Goal: Use online tool/utility

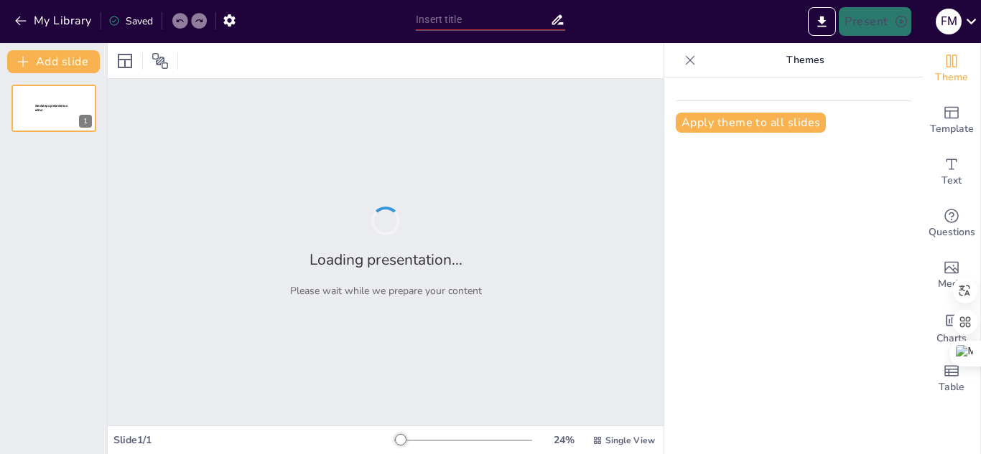
type input "Imported Teorías del desarrollo y el aprendizaje en la primera infancia [DATE]-…"
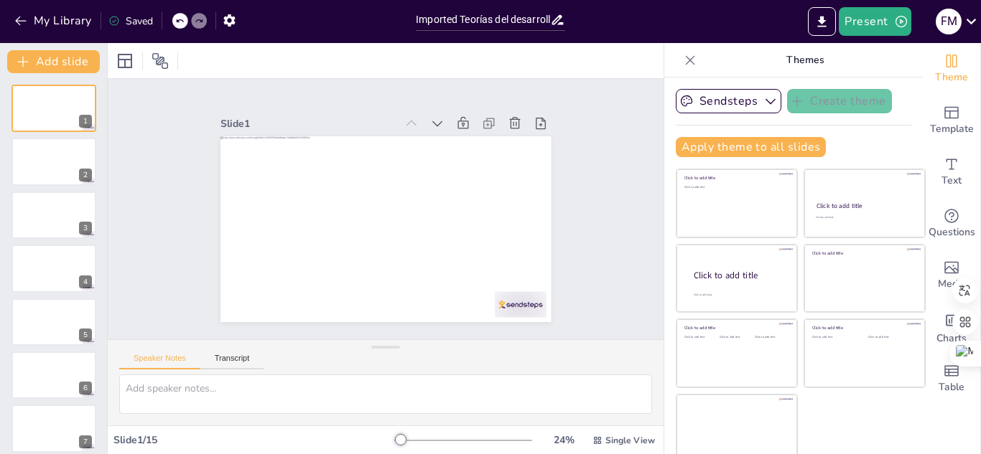
scroll to position [9, 0]
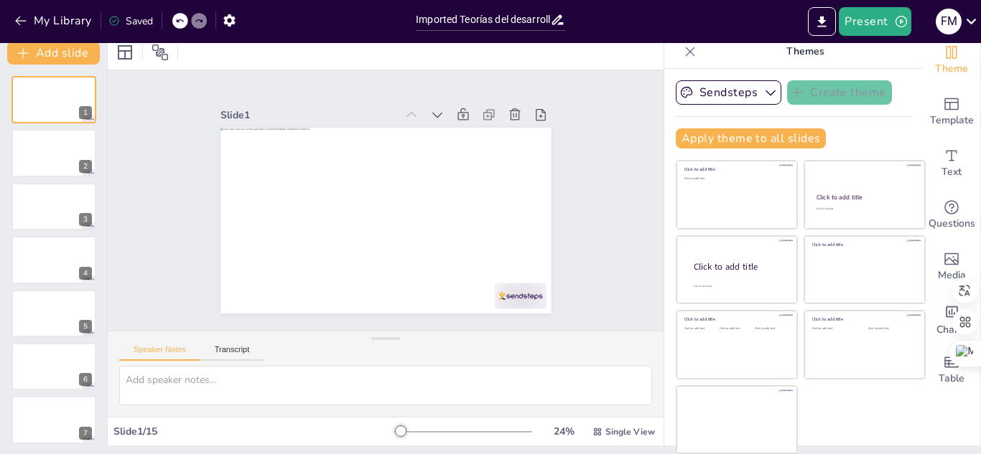
click at [200, 22] on icon at bounding box center [199, 21] width 9 height 9
click at [178, 21] on icon at bounding box center [179, 21] width 7 height 4
click at [200, 21] on icon at bounding box center [199, 21] width 9 height 9
click at [763, 95] on icon "button" at bounding box center [770, 92] width 14 height 14
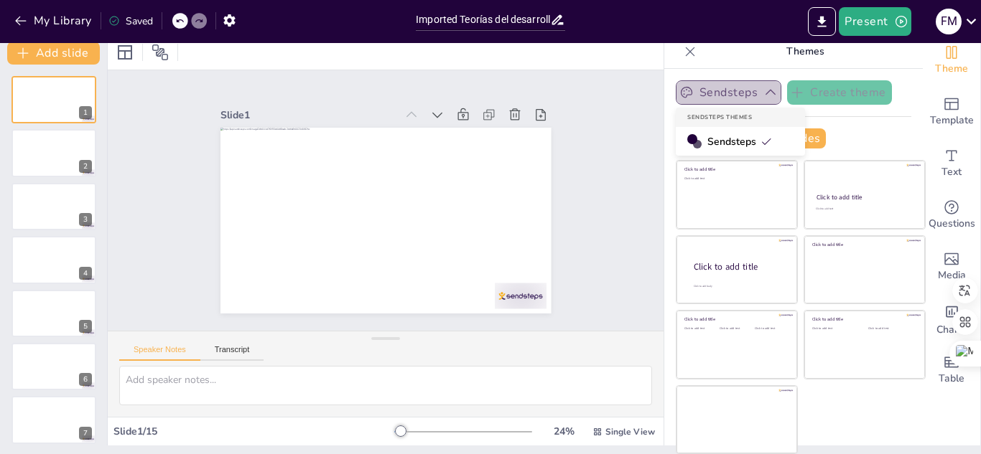
click at [763, 95] on icon "button" at bounding box center [770, 92] width 14 height 14
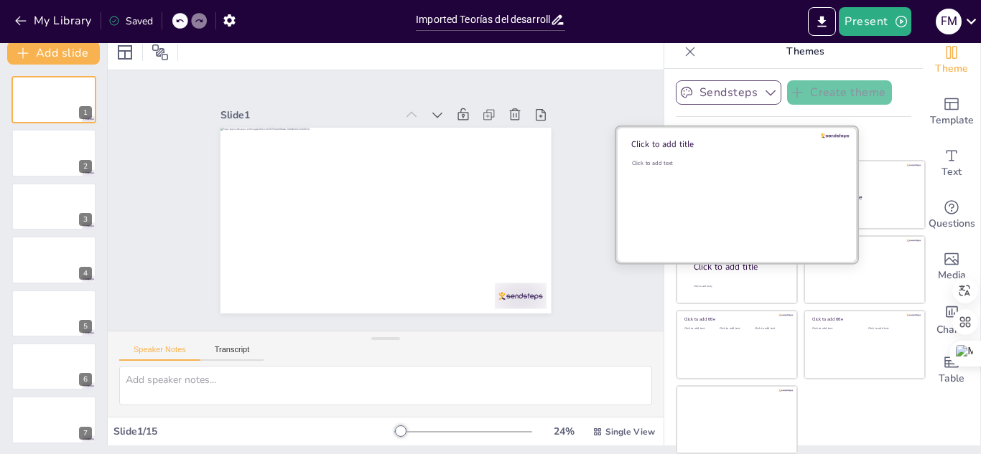
click at [741, 198] on div "Click to add text" at bounding box center [734, 203] width 205 height 89
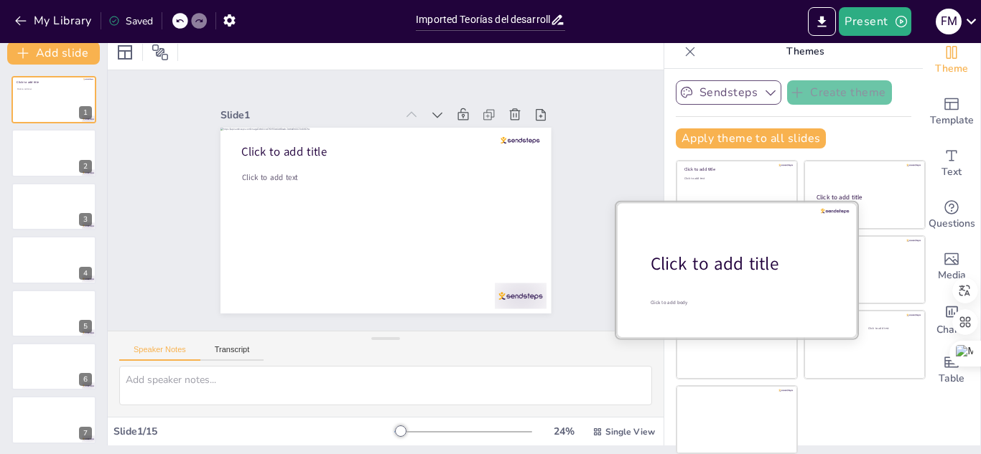
click at [750, 279] on div at bounding box center [736, 270] width 241 height 136
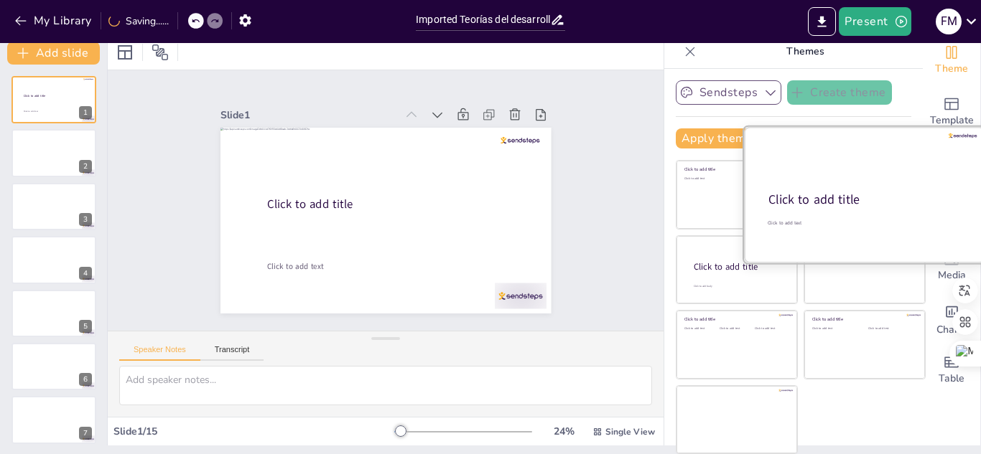
click at [847, 186] on div at bounding box center [864, 195] width 241 height 136
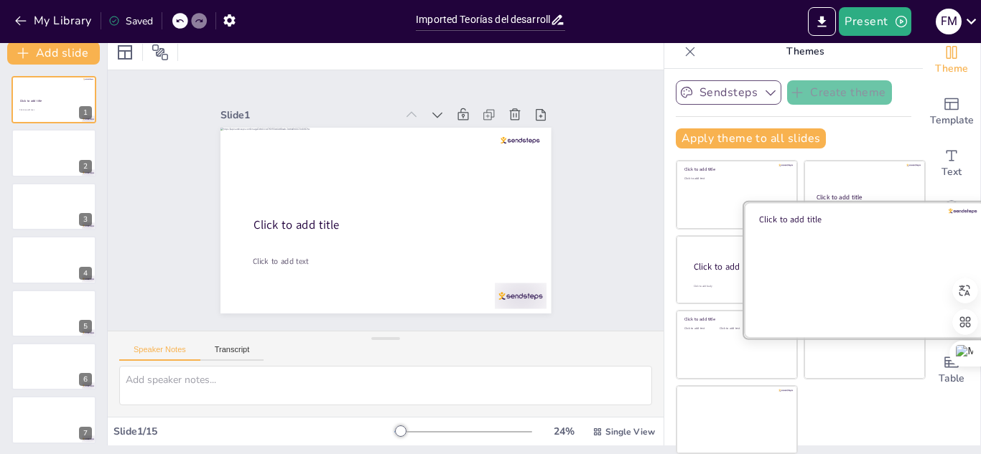
click at [835, 337] on div "Click to add title" at bounding box center [864, 270] width 241 height 136
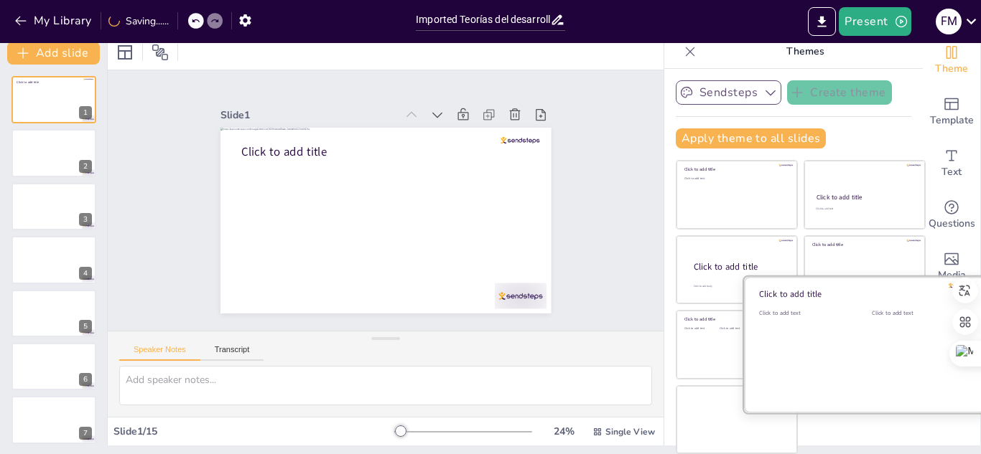
click at [834, 359] on div at bounding box center [864, 345] width 241 height 136
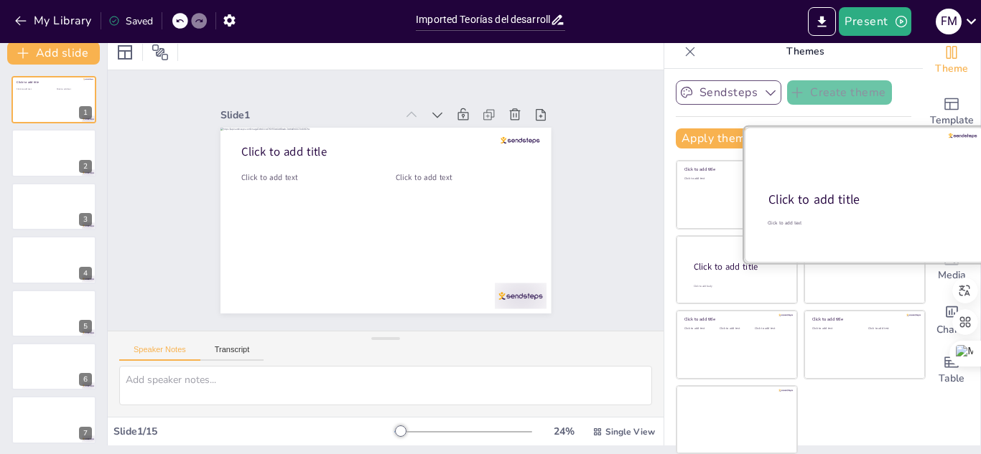
click at [809, 173] on div at bounding box center [864, 195] width 241 height 136
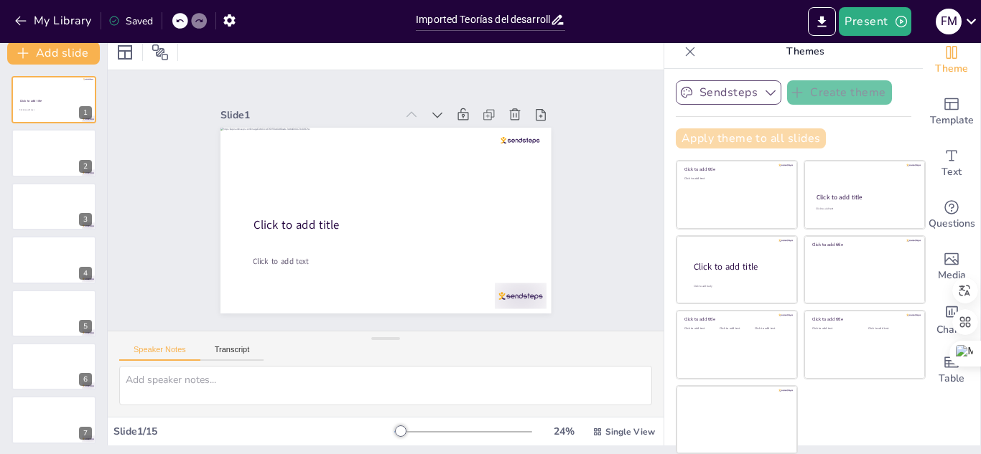
click at [762, 140] on button "Apply theme to all slides" at bounding box center [751, 138] width 150 height 20
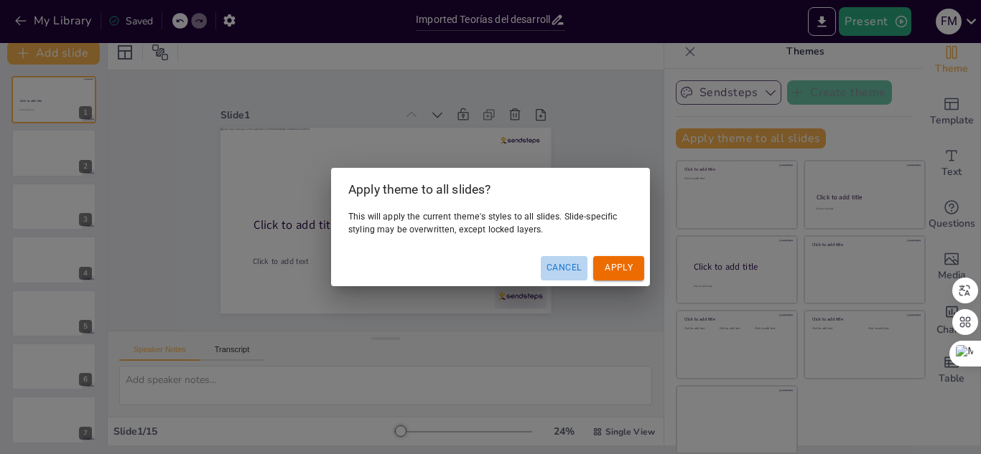
click at [566, 273] on button "Cancel" at bounding box center [564, 268] width 47 height 24
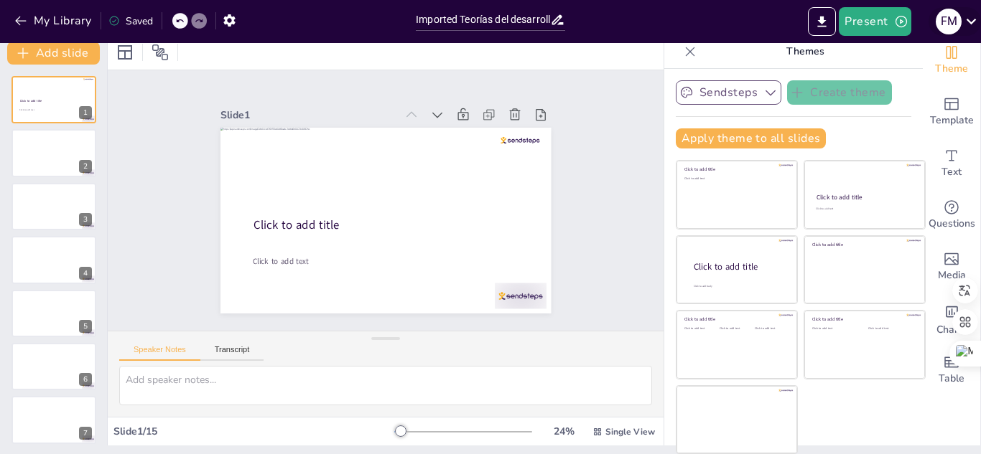
click at [973, 21] on icon at bounding box center [971, 22] width 10 height 6
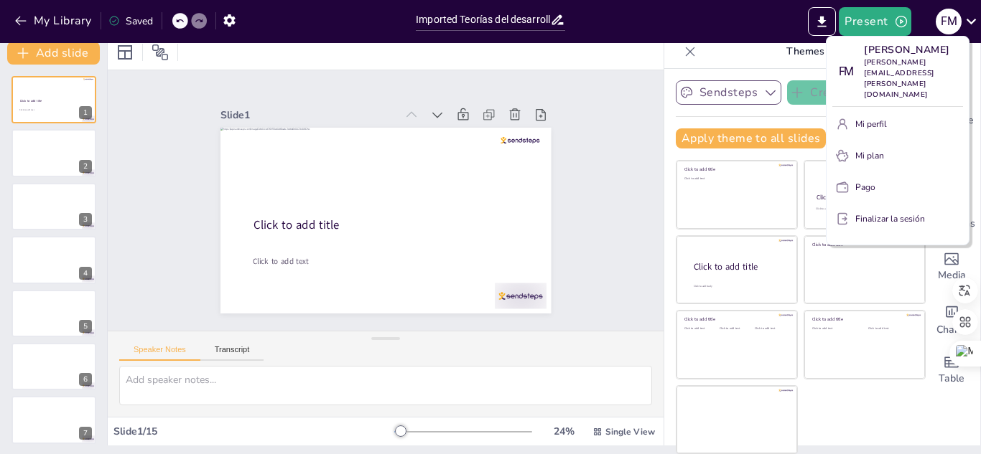
click at [864, 20] on div at bounding box center [490, 227] width 981 height 454
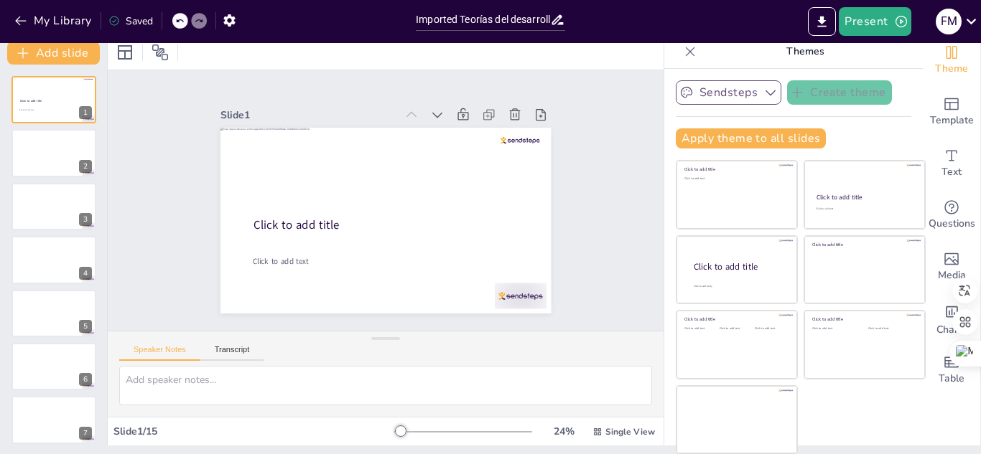
click at [864, 20] on button "Present" at bounding box center [874, 21] width 72 height 29
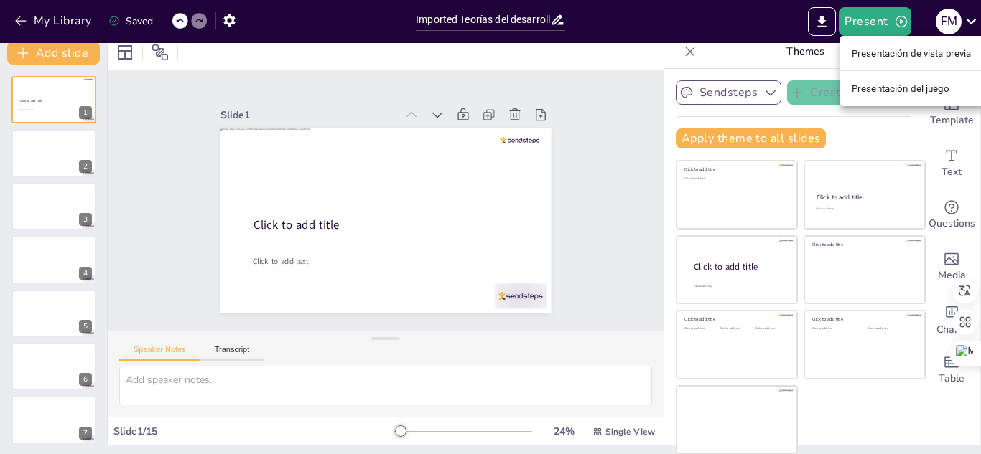
click at [864, 20] on div at bounding box center [490, 227] width 981 height 454
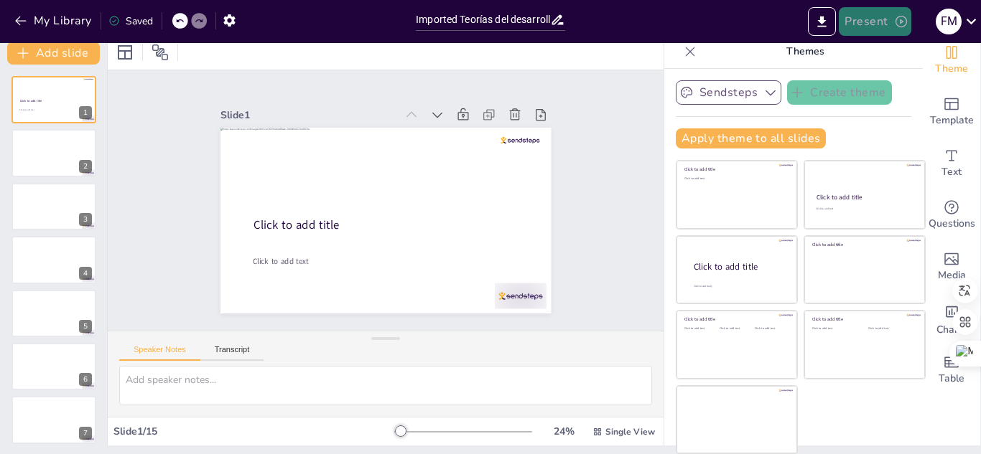
click at [866, 29] on button "Present" at bounding box center [874, 21] width 72 height 29
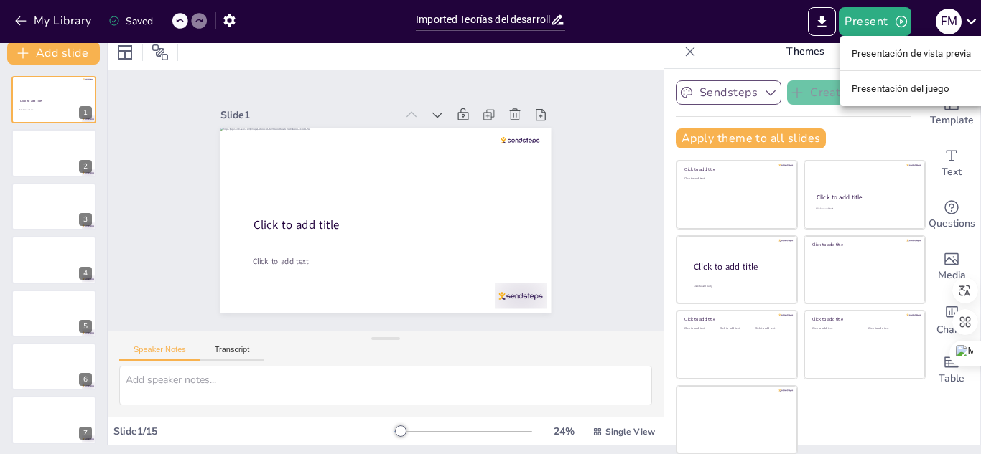
click at [868, 54] on font "Presentación de vista previa" at bounding box center [911, 53] width 120 height 11
